Goal: Find specific page/section: Find specific page/section

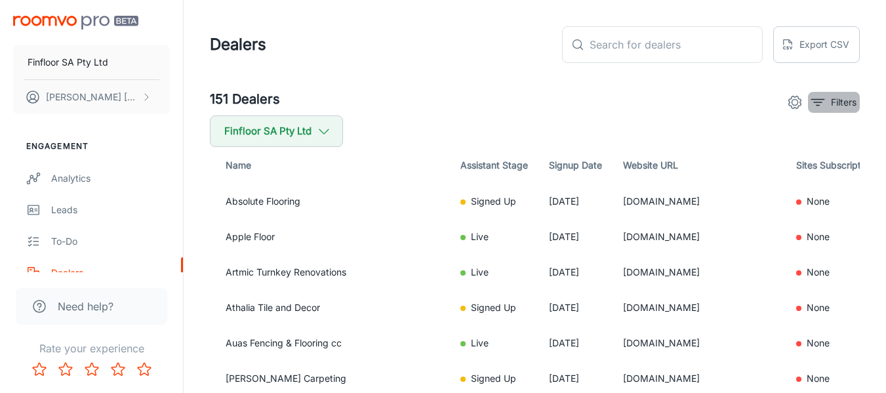
click at [811, 100] on icon "filter" at bounding box center [818, 102] width 16 height 16
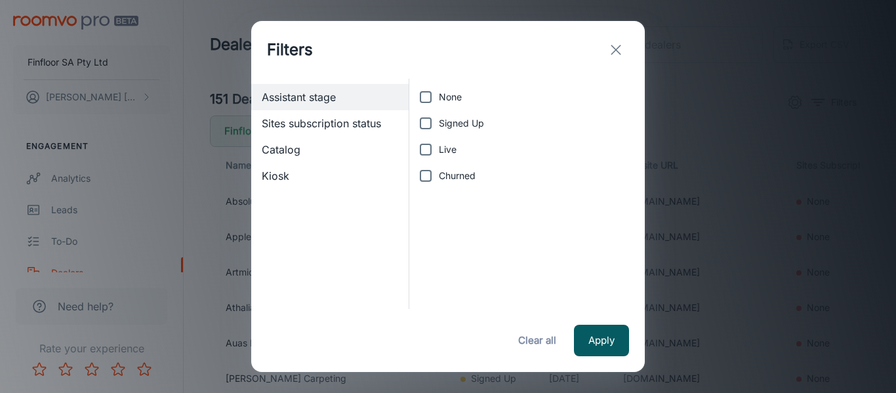
click at [447, 140] on label "Live" at bounding box center [523, 149] width 222 height 26
click at [439, 140] on input "Live" at bounding box center [425, 149] width 26 height 26
checkbox input "true"
click at [584, 332] on button "Apply" at bounding box center [601, 340] width 55 height 31
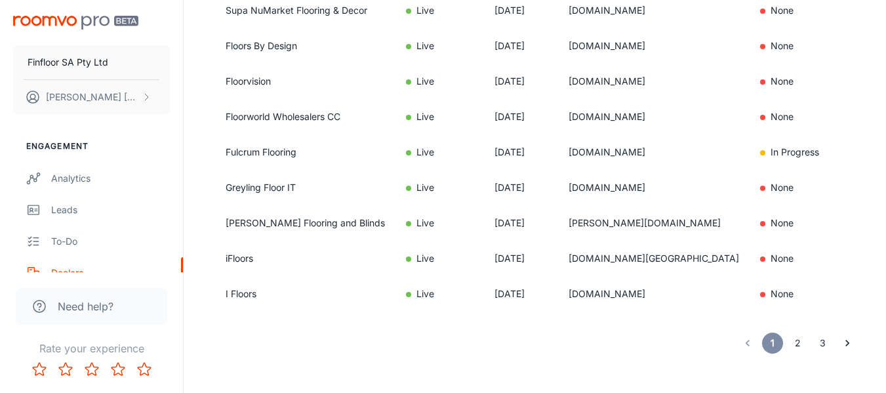
scroll to position [1049, 0]
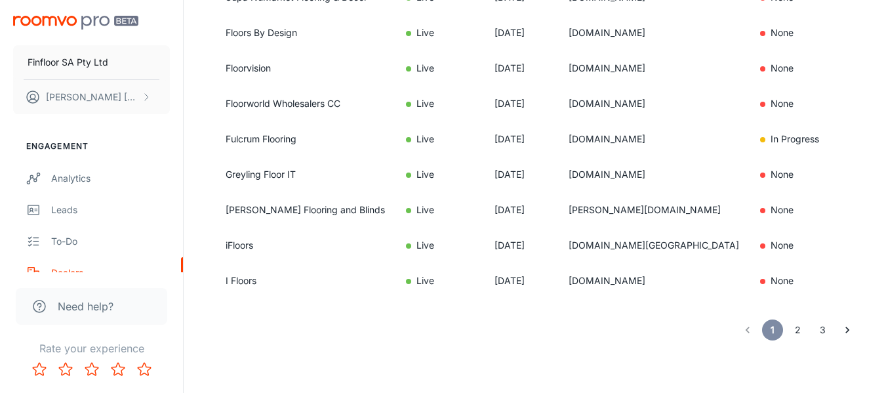
click at [808, 331] on li "2" at bounding box center [797, 329] width 25 height 21
click at [803, 331] on button "2" at bounding box center [797, 329] width 21 height 21
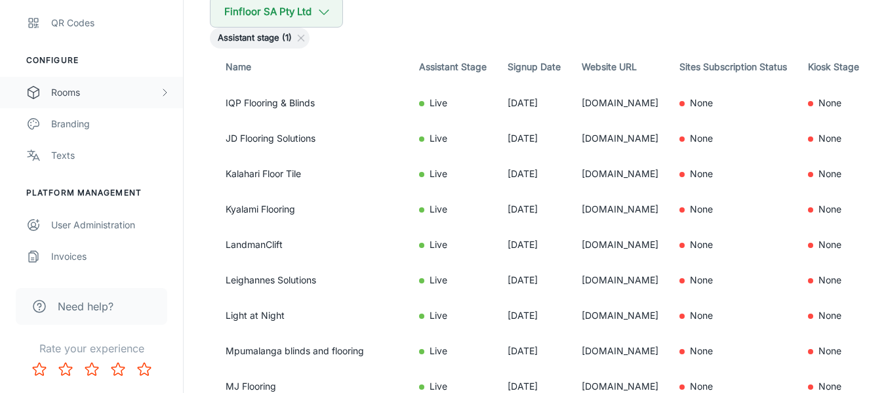
scroll to position [131, 0]
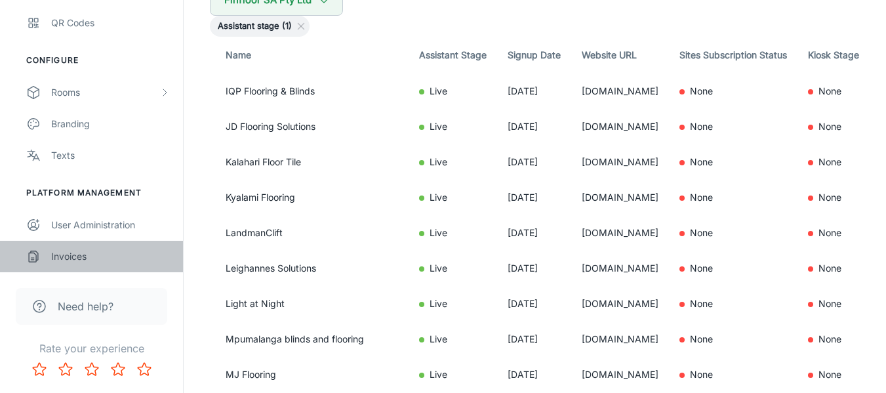
click at [85, 261] on div "Invoices" at bounding box center [110, 256] width 119 height 14
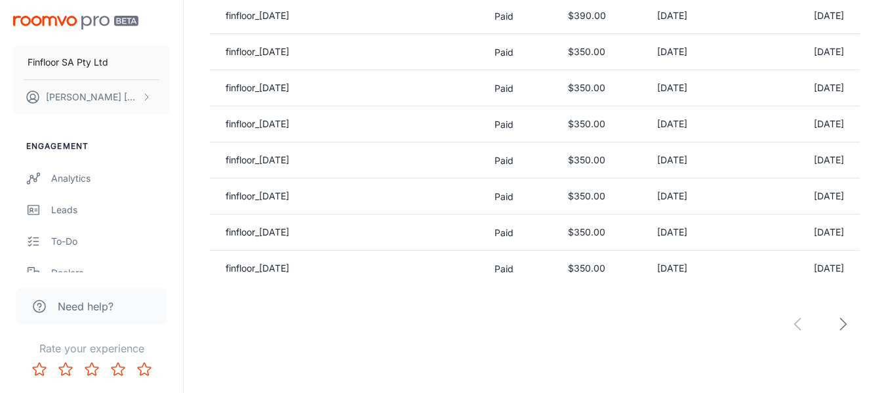
scroll to position [1009, 0]
